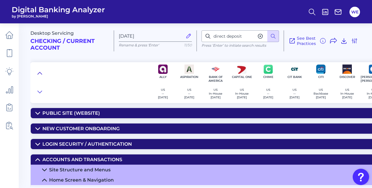
click at [42, 70] on button at bounding box center [39, 73] width 9 height 8
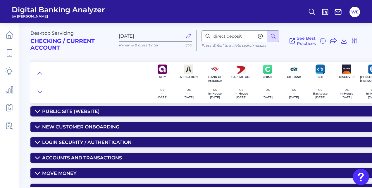
scroll to position [0, 1]
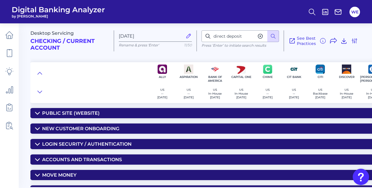
click at [78, 129] on div "New Customer Onboarding" at bounding box center [80, 129] width 77 height 6
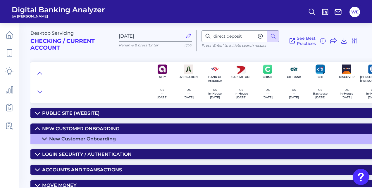
click at [78, 129] on div "New Customer Onboarding" at bounding box center [80, 129] width 77 height 6
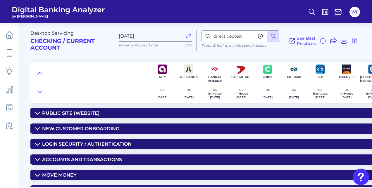
click at [78, 129] on div "New Customer Onboarding" at bounding box center [80, 129] width 77 height 6
drag, startPoint x: 78, startPoint y: 129, endPoint x: 57, endPoint y: 131, distance: 20.7
click at [57, 131] on summary "New Customer Onboarding" at bounding box center [339, 129] width 619 height 10
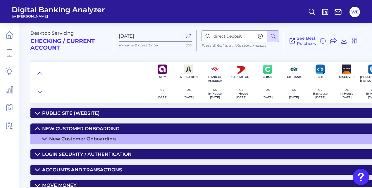
click at [53, 141] on div "New Customer Onboarding" at bounding box center [82, 139] width 67 height 6
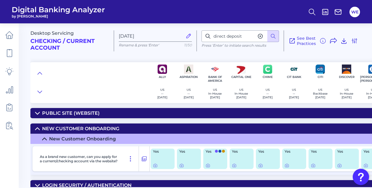
click at [27, 147] on main "Desktop Servicing Checking / Current Account [DATE] Rename & press 'Enter' 11/5…" at bounding box center [186, 94] width 372 height 188
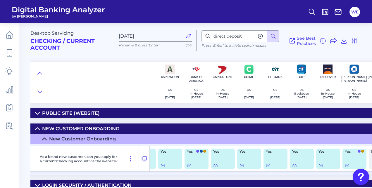
scroll to position [0, 20]
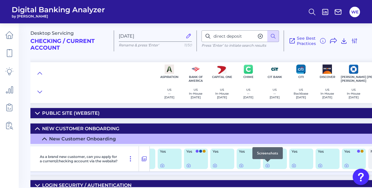
click at [267, 164] on div at bounding box center [267, 162] width 6 height 6
click at [267, 165] on icon at bounding box center [267, 165] width 5 height 5
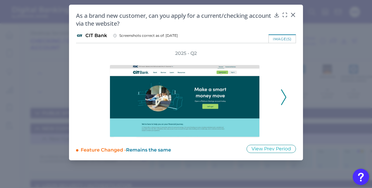
click at [281, 102] on icon at bounding box center [283, 97] width 5 height 16
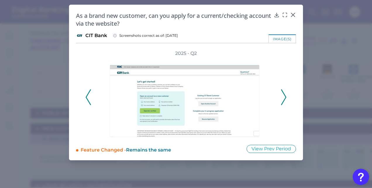
click at [281, 102] on icon at bounding box center [283, 97] width 5 height 16
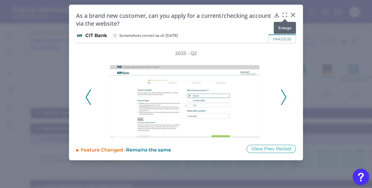
click at [285, 15] on icon at bounding box center [285, 15] width 6 height 6
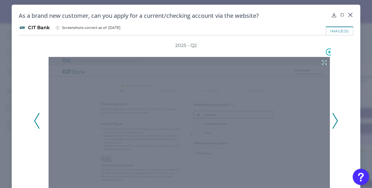
click at [321, 63] on icon at bounding box center [324, 62] width 6 height 6
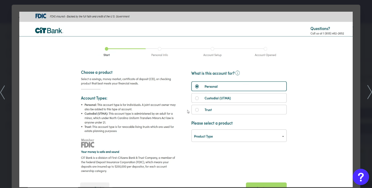
click at [368, 96] on icon at bounding box center [369, 92] width 5 height 14
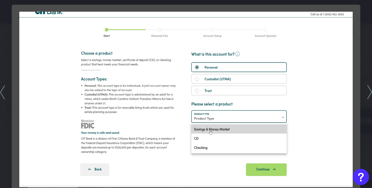
click at [368, 96] on icon at bounding box center [369, 92] width 5 height 14
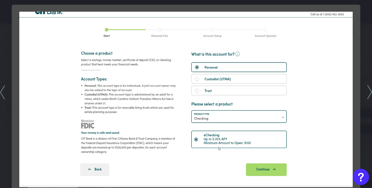
click at [358, 56] on div at bounding box center [186, 94] width 372 height 188
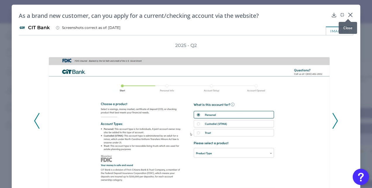
click at [347, 15] on icon at bounding box center [350, 15] width 6 height 6
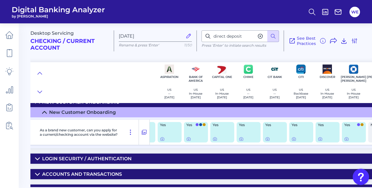
scroll to position [40, 20]
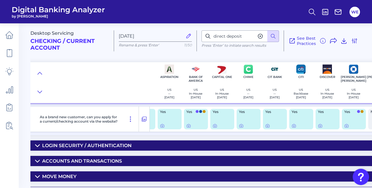
click at [192, 161] on summary "Accounts and Transactions" at bounding box center [320, 161] width 619 height 10
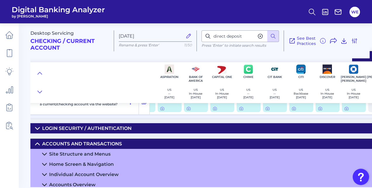
scroll to position [57, 20]
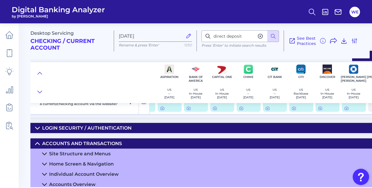
click at [181, 165] on summary "Home Screen & Navigation" at bounding box center [320, 164] width 619 height 10
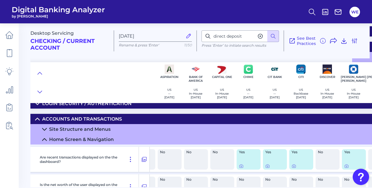
scroll to position [83, 20]
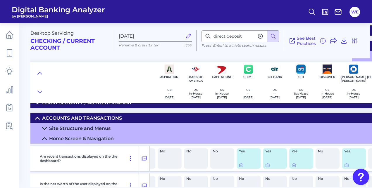
click at [154, 141] on summary "Home Screen & Navigation" at bounding box center [320, 139] width 619 height 10
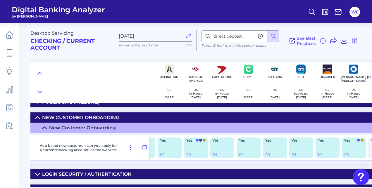
scroll to position [0, 20]
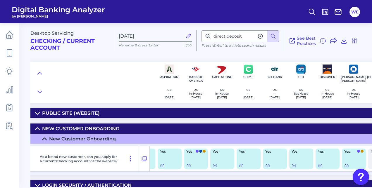
click at [83, 126] on div "New Customer Onboarding" at bounding box center [80, 129] width 77 height 6
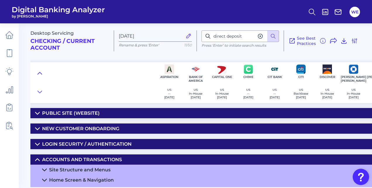
click at [42, 75] on button at bounding box center [39, 73] width 9 height 8
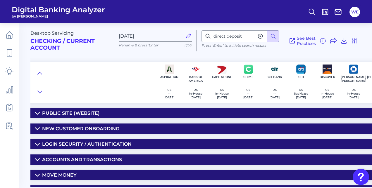
click at [84, 113] on div "Public Site (Website)" at bounding box center [71, 113] width 58 height 6
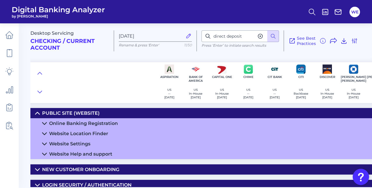
click at [83, 119] on summary "Online Banking Registration" at bounding box center [320, 123] width 619 height 10
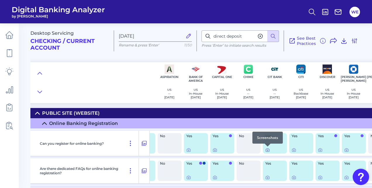
click at [267, 150] on icon at bounding box center [267, 150] width 5 height 5
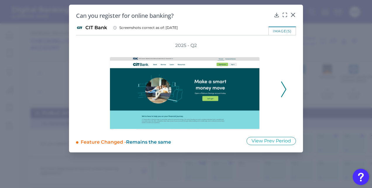
click at [285, 91] on icon at bounding box center [283, 90] width 5 height 16
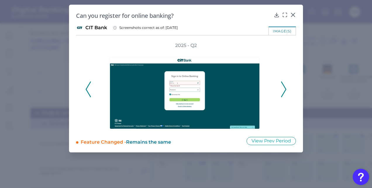
click at [285, 91] on icon at bounding box center [283, 90] width 5 height 16
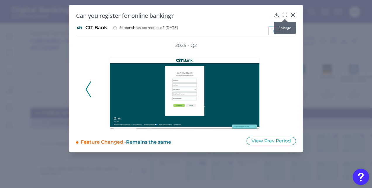
click at [285, 16] on div at bounding box center [285, 19] width 6 height 6
click at [285, 15] on icon at bounding box center [285, 15] width 6 height 6
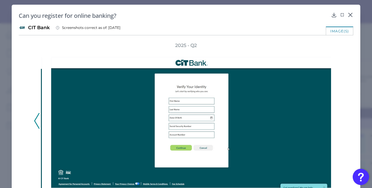
click at [31, 122] on div "2025 - Q2" at bounding box center [186, 117] width 334 height 151
click at [34, 122] on icon at bounding box center [36, 121] width 5 height 16
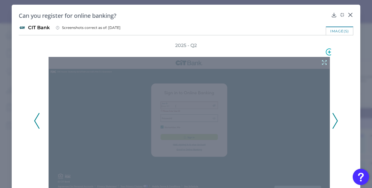
click at [321, 64] on icon at bounding box center [324, 62] width 6 height 6
